Goal: Find specific page/section: Find specific page/section

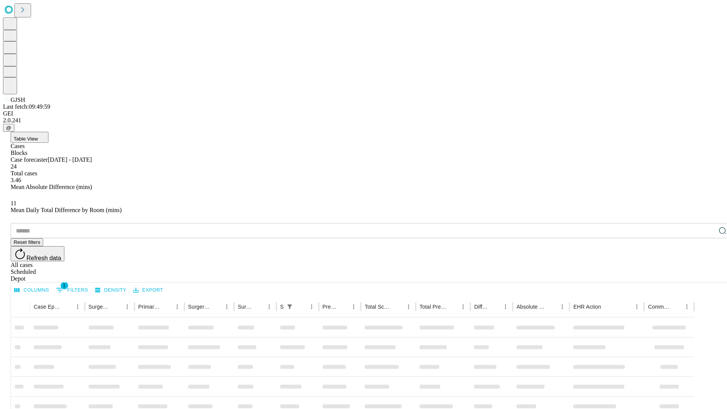
click at [38, 136] on span "Table View" at bounding box center [26, 139] width 24 height 6
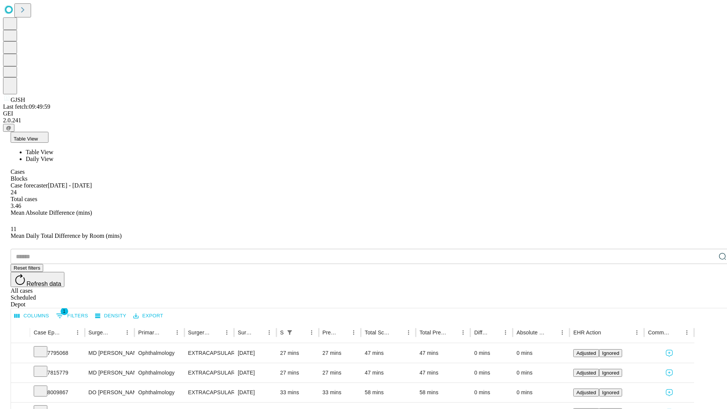
click at [53, 156] on span "Daily View" at bounding box center [40, 159] width 28 height 6
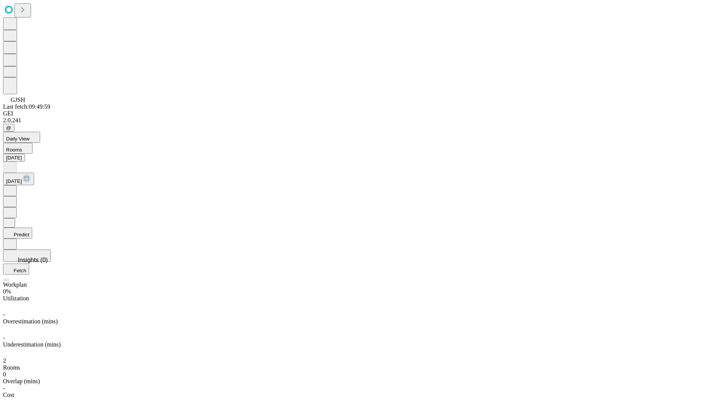
click at [32, 228] on button "Predict" at bounding box center [17, 233] width 29 height 11
